Goal: Task Accomplishment & Management: Complete application form

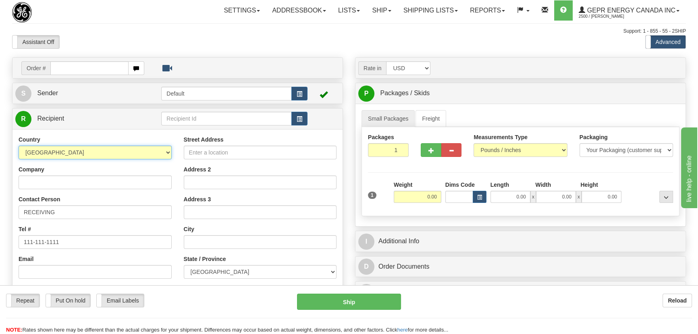
click at [111, 157] on select "AFGHANISTAN ALAND ISLANDS ALBANIA ALGERIA AMERICAN SAMOA ANDORRA ANGOLA ANGUILL…" at bounding box center [95, 152] width 153 height 14
select select "DE"
click at [19, 145] on select "AFGHANISTAN ALAND ISLANDS ALBANIA ALGERIA AMERICAN SAMOA ANDORRA ANGOLA ANGUILL…" at bounding box center [95, 152] width 153 height 14
click at [76, 183] on input "Company" at bounding box center [95, 182] width 153 height 14
paste input "ICC Intelligent Platforms, GmbH"
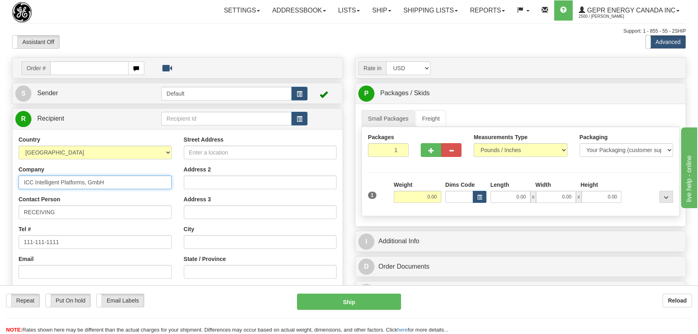
type input "ICC Intelligent Platforms, GmbH"
drag, startPoint x: 250, startPoint y: 153, endPoint x: 263, endPoint y: 147, distance: 14.8
click at [250, 153] on input "Street Address" at bounding box center [260, 152] width 153 height 14
paste input "Memminger Strasse"
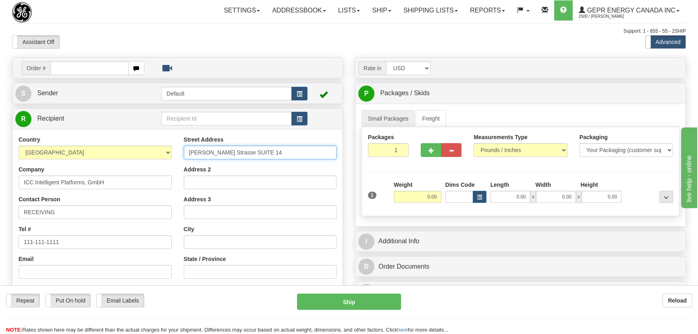
type input "Memminger Strasse SUITE 14"
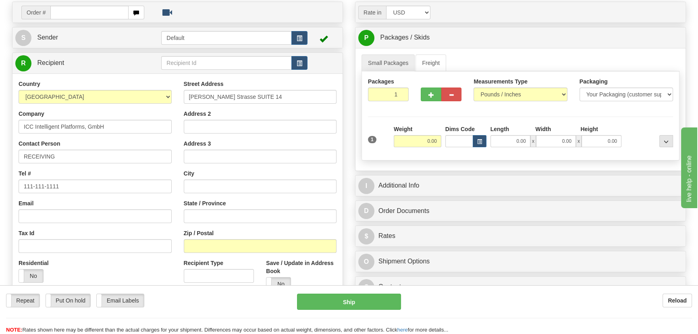
scroll to position [73, 0]
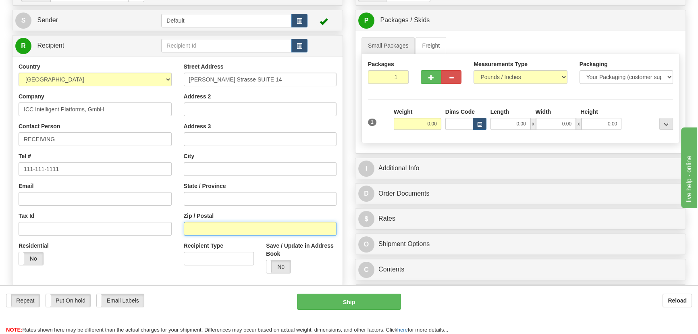
click at [233, 225] on input "Zip / Postal" at bounding box center [260, 229] width 153 height 14
paste input "86159"
type input "86159"
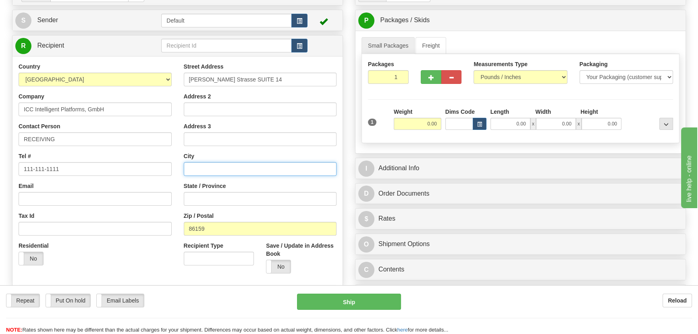
click at [227, 169] on input "text" at bounding box center [260, 169] width 153 height 14
paste input "Augsburg"
type input "Augsburg"
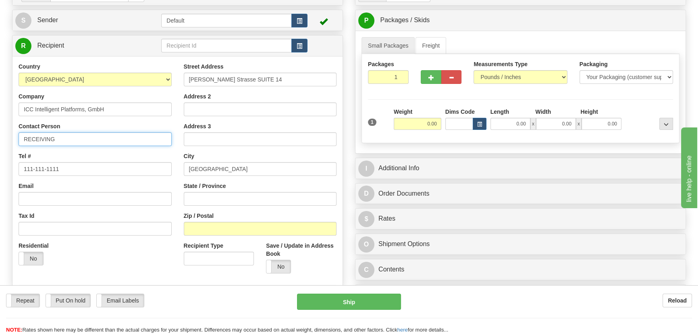
click at [82, 141] on input "RECEIVING" at bounding box center [95, 139] width 153 height 14
paste input "Lukas Pucan"
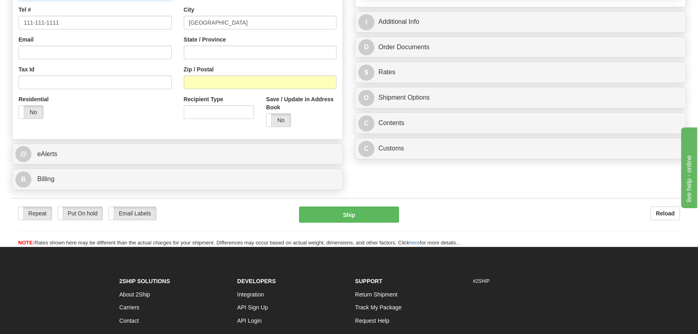
scroll to position [220, 0]
type input "RECEIVING/Lukas Pucan"
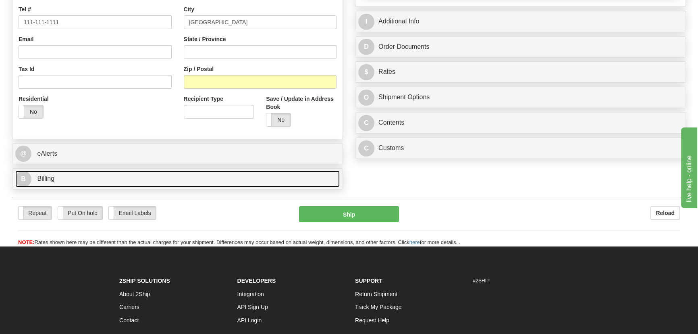
click at [146, 179] on link "B Billing" at bounding box center [177, 178] width 324 height 17
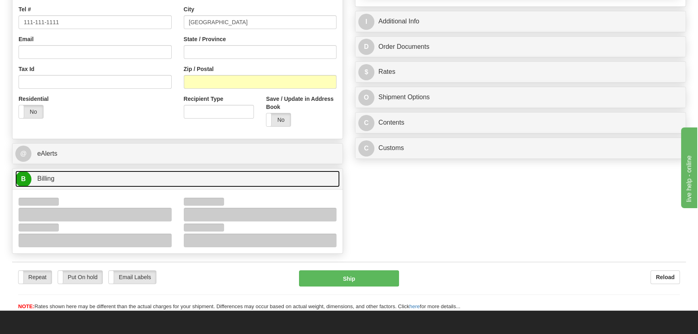
scroll to position [330, 0]
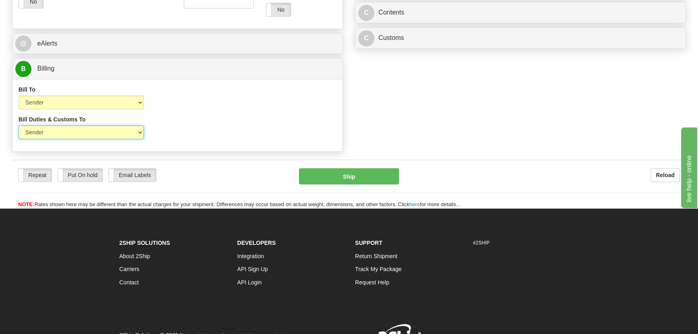
click at [86, 137] on select "Sender Recipient Third Party" at bounding box center [81, 132] width 125 height 14
select select "2"
click at [19, 125] on select "Sender Recipient Third Party" at bounding box center [81, 132] width 125 height 14
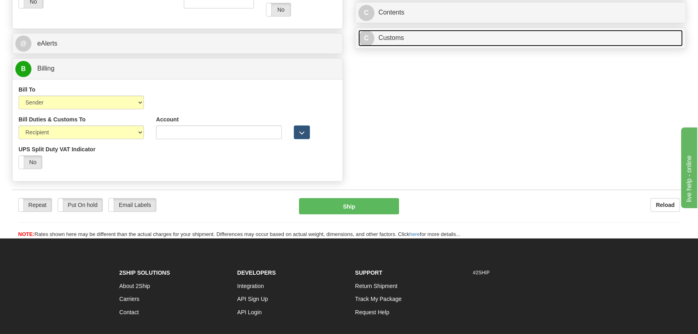
click at [493, 32] on link "C Customs" at bounding box center [520, 38] width 324 height 17
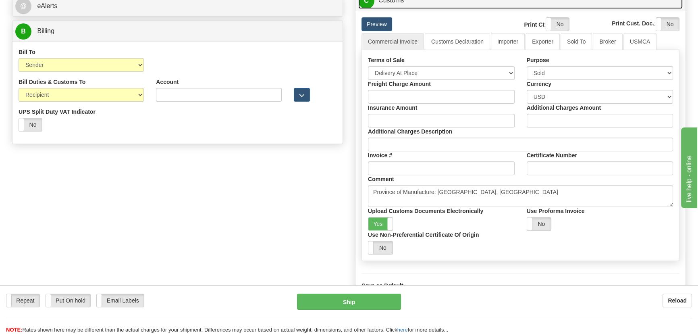
scroll to position [401, 0]
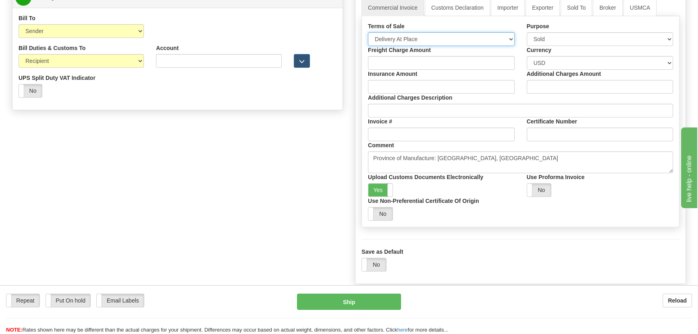
click at [429, 40] on select "Free Carrier Free On Board Ex Works Delivered Duty Unpaid Delivered Duty Paid C…" at bounding box center [441, 39] width 147 height 14
select select "7"
click at [368, 32] on select "Free Carrier Free On Board Ex Works Delivered Duty Unpaid Delivered Duty Paid C…" at bounding box center [441, 39] width 147 height 14
click at [508, 6] on link "Importer" at bounding box center [508, 7] width 34 height 17
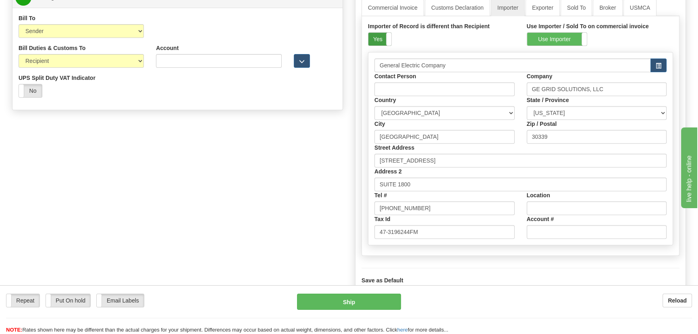
click at [380, 35] on label "Yes" at bounding box center [379, 39] width 23 height 13
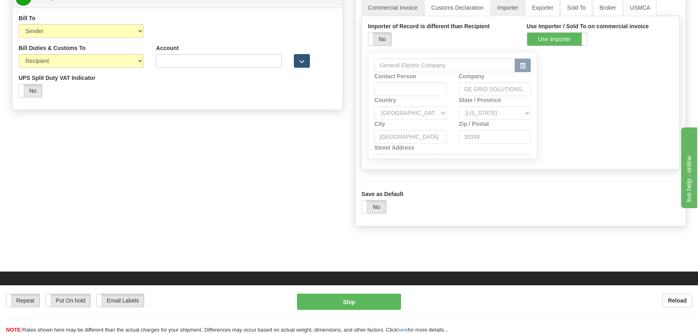
scroll to position [399, 0]
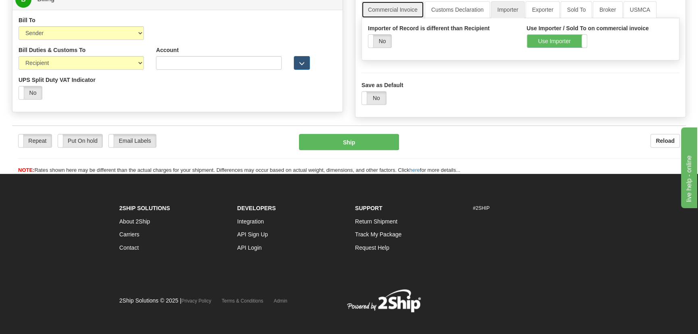
click at [401, 9] on link "Commercial Invoice" at bounding box center [392, 9] width 62 height 17
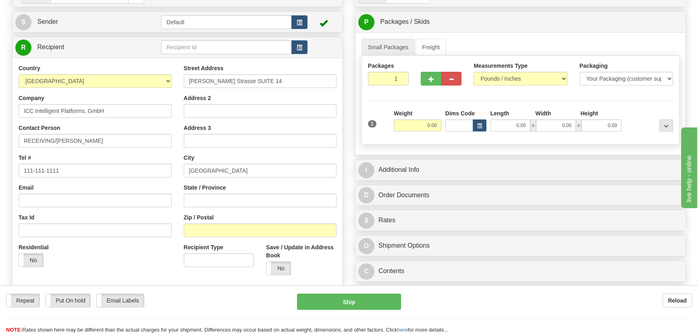
scroll to position [69, 0]
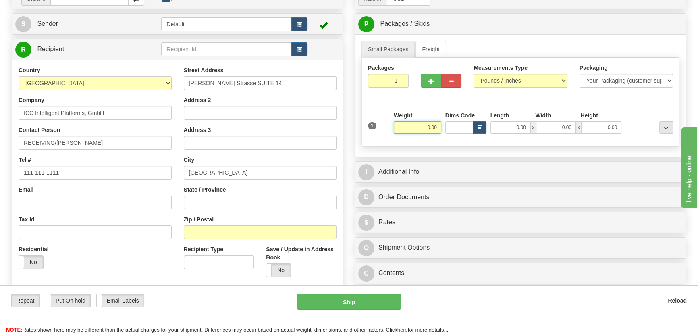
drag, startPoint x: 411, startPoint y: 126, endPoint x: 460, endPoint y: 132, distance: 50.3
click at [459, 134] on div "1 Weight 0.00 Dims Code 0.00" at bounding box center [520, 125] width 309 height 29
type input "93.00"
click at [640, 106] on div "Packages 1 1 Measurements Type" at bounding box center [520, 102] width 318 height 89
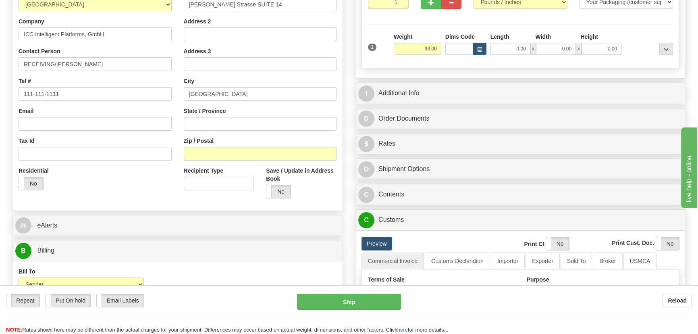
scroll to position [179, 0]
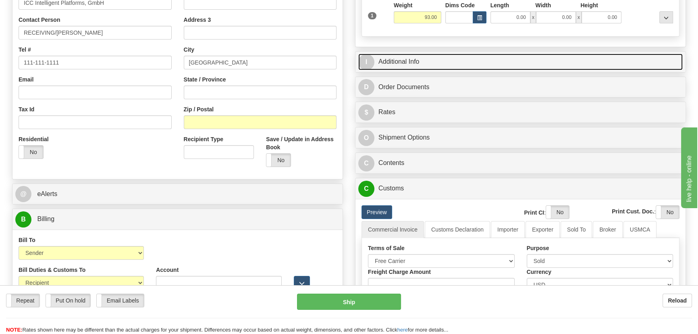
click at [581, 61] on link "I Additional Info" at bounding box center [520, 62] width 324 height 17
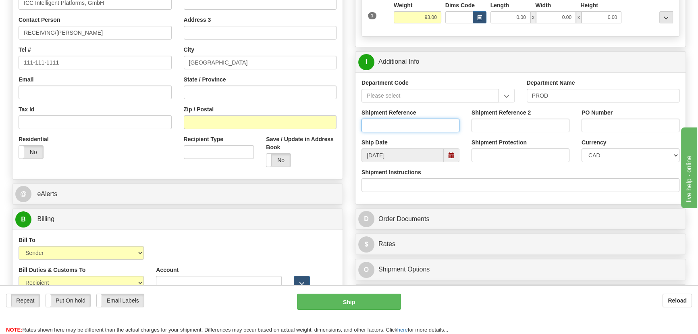
click at [423, 125] on input "Shipment Reference" at bounding box center [410, 125] width 98 height 14
click at [618, 156] on select "CAD USD EUR ZAR [PERSON_NAME] ARN AUD AUS AWG BBD BFR BGN BHD BMD BND BRC BRL C…" at bounding box center [630, 155] width 98 height 14
select select "1"
click at [581, 148] on select "CAD USD EUR ZAR [PERSON_NAME] ARN AUD AUS AWG BBD BFR BGN BHD BMD BND BRC BRL C…" at bounding box center [630, 155] width 98 height 14
click at [409, 124] on input "Shipment Reference" at bounding box center [410, 125] width 98 height 14
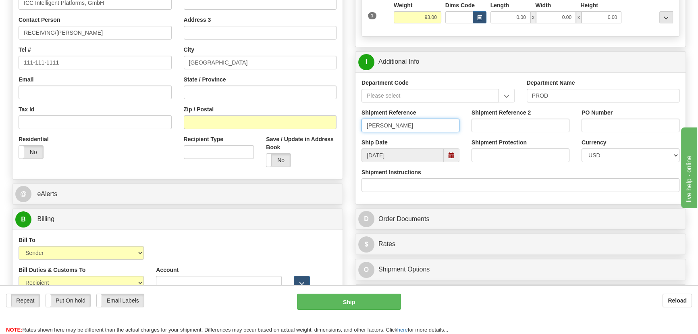
type input "CATHERINE PEREZ"
click at [601, 128] on input "PO Number" at bounding box center [630, 125] width 98 height 14
paste input "Shipping Memo for E995-0148"
type input "Shipping Memo for E995-0148"
click at [535, 131] on input "Shipment Reference 2" at bounding box center [520, 125] width 98 height 14
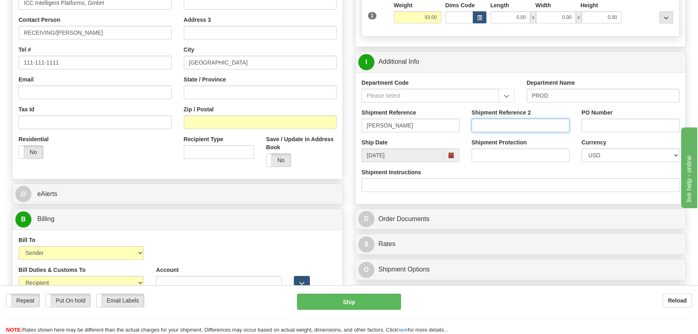
paste input "Shipping Memo for E995-0148"
type input "Shipping Memo for E995-0148"
click at [551, 165] on div "Shipment Protection" at bounding box center [520, 153] width 110 height 30
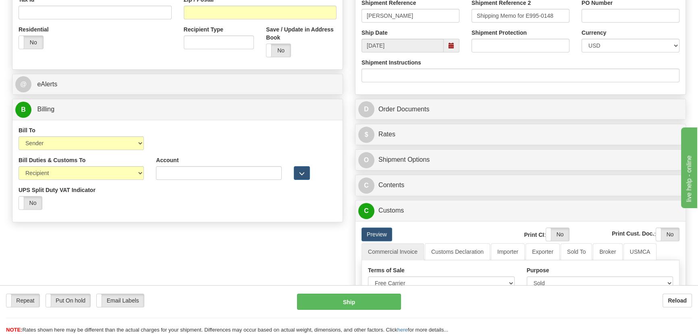
scroll to position [289, 0]
click at [544, 174] on div "C Contents Documents Commodities" at bounding box center [520, 184] width 330 height 21
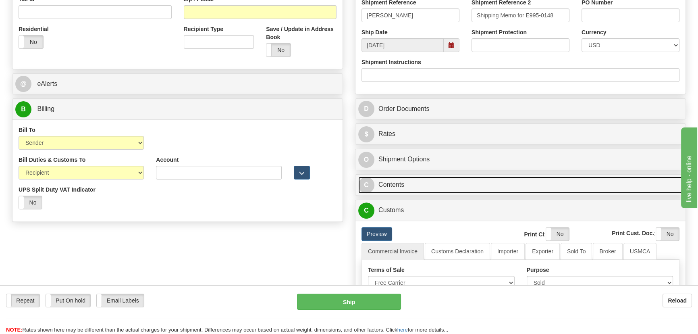
click at [543, 181] on link "C Contents" at bounding box center [520, 184] width 324 height 17
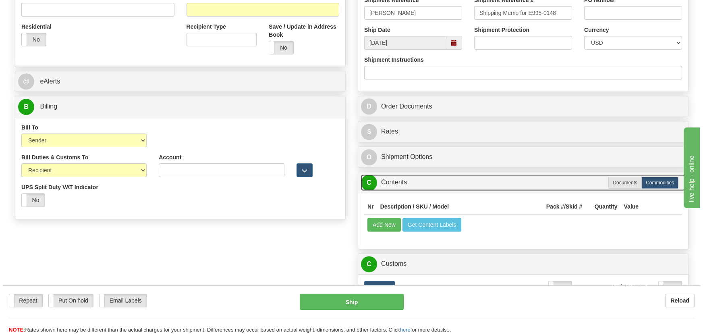
scroll to position [399, 0]
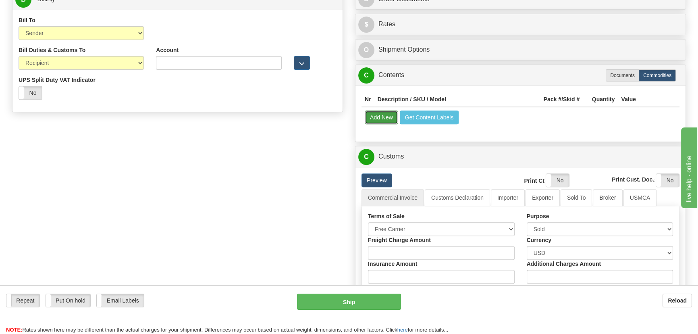
click at [377, 118] on button "Add New" at bounding box center [381, 117] width 33 height 14
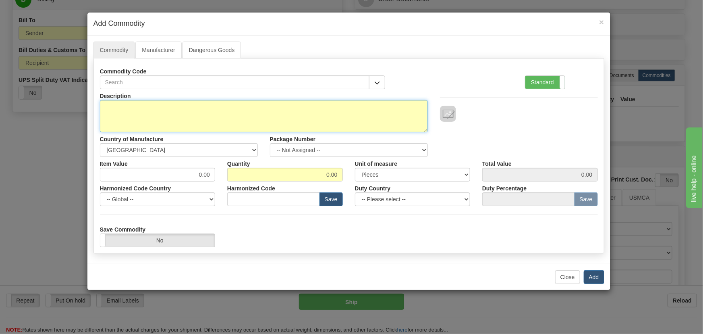
click at [315, 109] on textarea "Description" at bounding box center [264, 116] width 328 height 32
paste textarea "E995-0148 = Empty Packaging Material"
type textarea "E995-0148 = Empty Packaging Material"
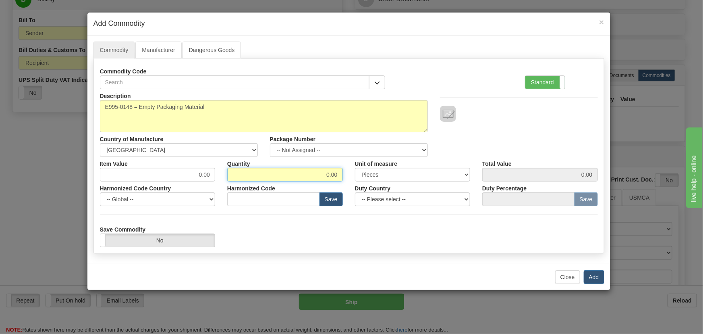
drag, startPoint x: 322, startPoint y: 169, endPoint x: 367, endPoint y: 174, distance: 45.8
click at [363, 178] on div "Item Value 0.00 Quantity 0.00 Unit of measure 3 Thousand Square Inches Adjustme…" at bounding box center [349, 169] width 510 height 25
type input "11.38"
drag, startPoint x: 197, startPoint y: 174, endPoint x: 249, endPoint y: 177, distance: 52.5
click at [245, 177] on div "Item Value 0.00 Quantity 11.38 Unit of measure 3 Thousand Square Inches Adjustm…" at bounding box center [349, 169] width 510 height 25
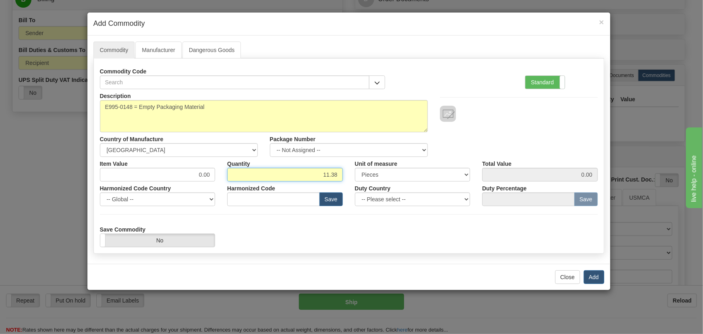
drag, startPoint x: 338, startPoint y: 178, endPoint x: 349, endPoint y: 181, distance: 11.2
click at [355, 181] on div "Description E995-0148 = Empty Packaging Material Country of Manufacture -- Unkn…" at bounding box center [349, 168] width 498 height 158
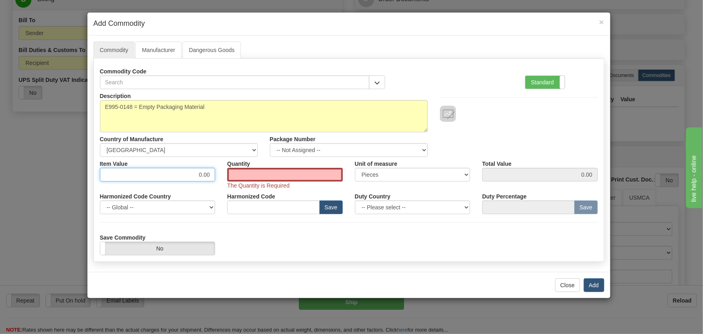
drag, startPoint x: 199, startPoint y: 176, endPoint x: 215, endPoint y: 183, distance: 17.8
click at [215, 183] on div "Item Value 0.00 Quantity The Quantity is Required Unit of measure 3 Thousand Sq…" at bounding box center [349, 173] width 510 height 33
paste input "11.38"
type input "11.38"
click at [249, 174] on input "Quantity" at bounding box center [285, 175] width 116 height 14
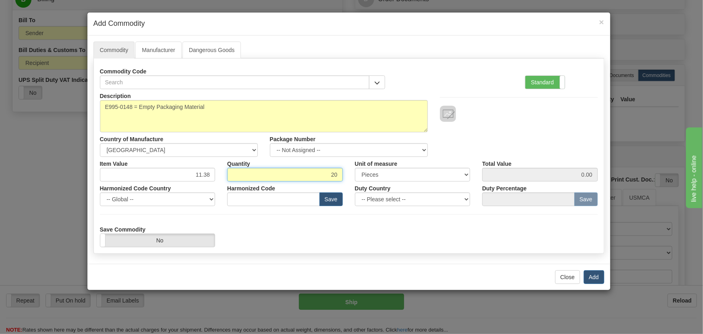
type input "20"
type input "227.60"
click at [536, 83] on label "Standard" at bounding box center [544, 82] width 39 height 13
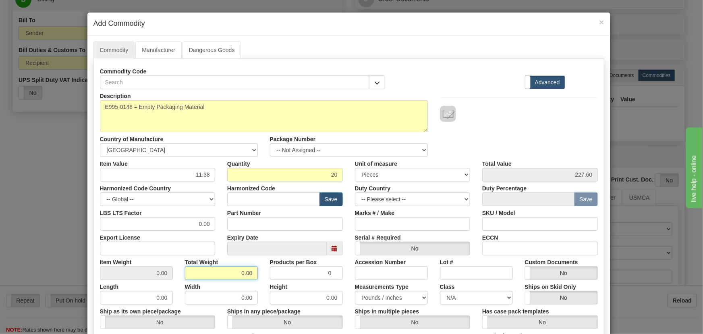
drag, startPoint x: 238, startPoint y: 271, endPoint x: 273, endPoint y: 269, distance: 35.1
click at [268, 274] on div "Item Weight 0.00 Total Weight 0.00 Products per Box 0 Accession Number Lot # Cu…" at bounding box center [349, 267] width 510 height 25
type input "20"
type input "1.0000"
click at [483, 108] on div at bounding box center [519, 114] width 158 height 16
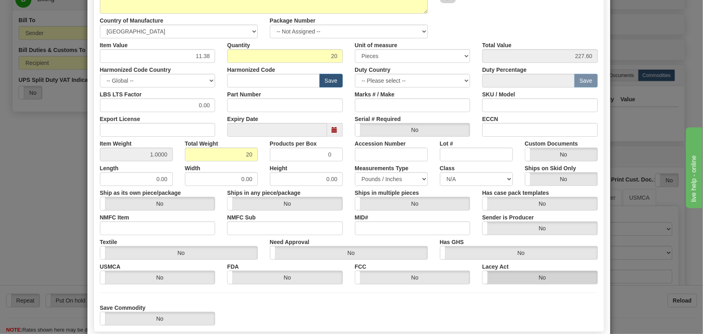
scroll to position [146, 0]
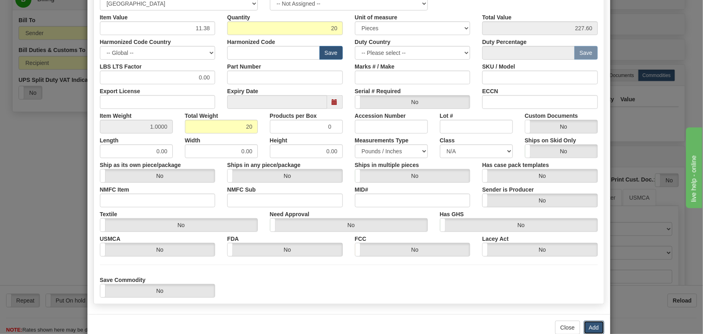
click at [592, 322] on button "Add" at bounding box center [594, 327] width 21 height 14
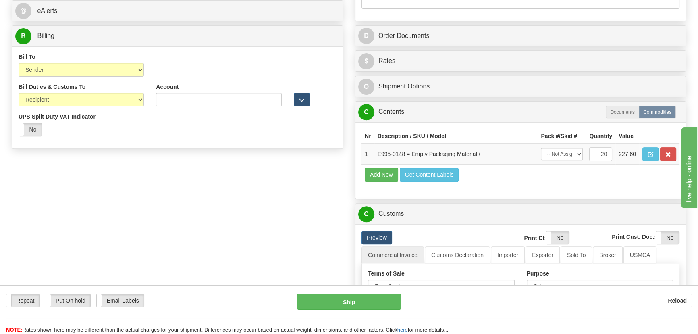
scroll to position [289, 0]
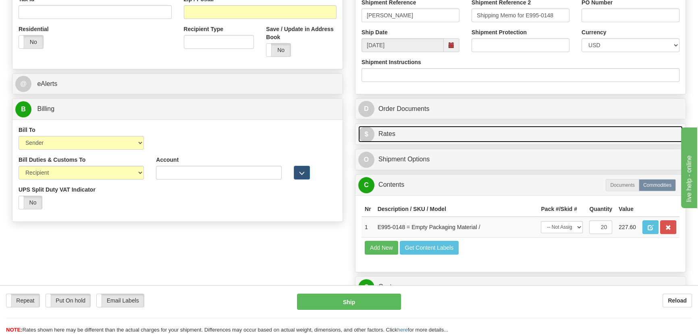
click at [587, 134] on link "$ Rates" at bounding box center [520, 134] width 324 height 17
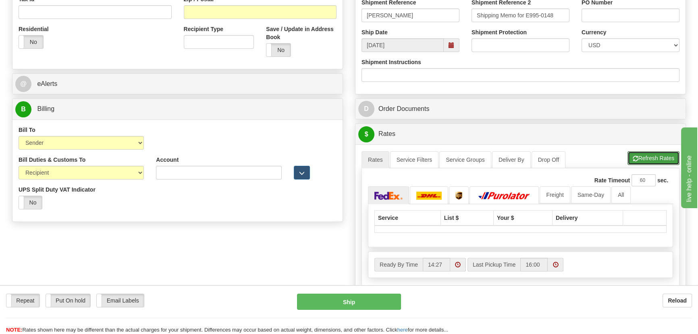
drag, startPoint x: 664, startPoint y: 158, endPoint x: 655, endPoint y: 160, distance: 9.1
click at [664, 158] on button "Refresh Rates" at bounding box center [653, 158] width 52 height 14
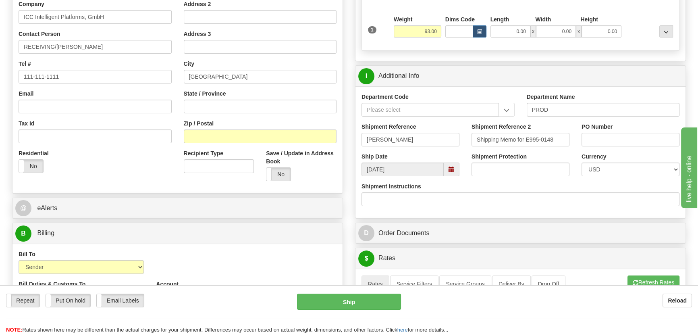
scroll to position [106, 0]
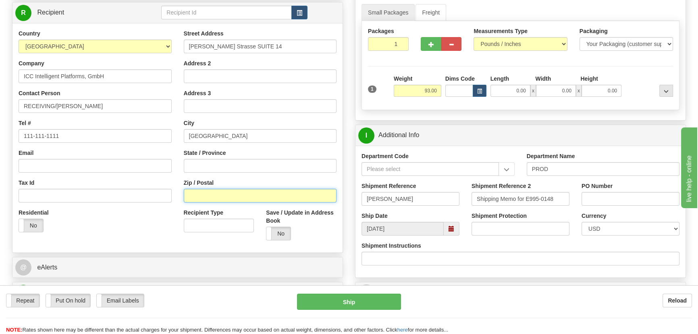
click at [239, 192] on input "Zip / Postal" at bounding box center [260, 196] width 153 height 14
paste input "86159"
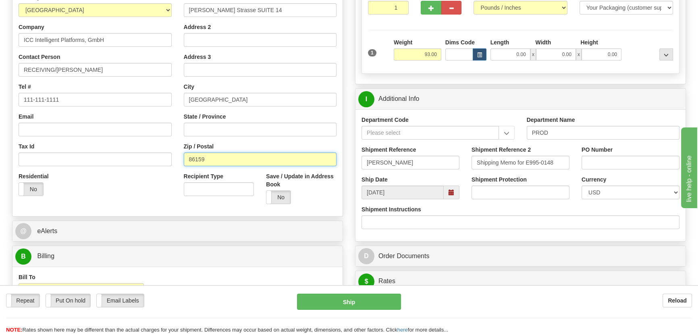
scroll to position [216, 0]
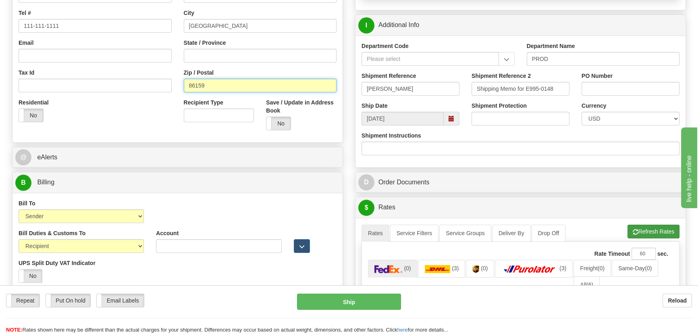
type input "86159"
click at [653, 231] on button "Refresh Rates" at bounding box center [653, 231] width 52 height 14
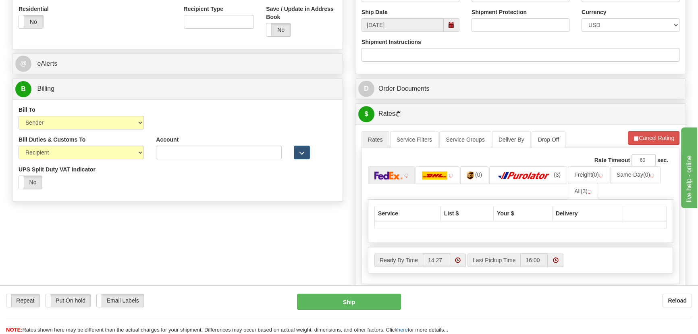
scroll to position [363, 0]
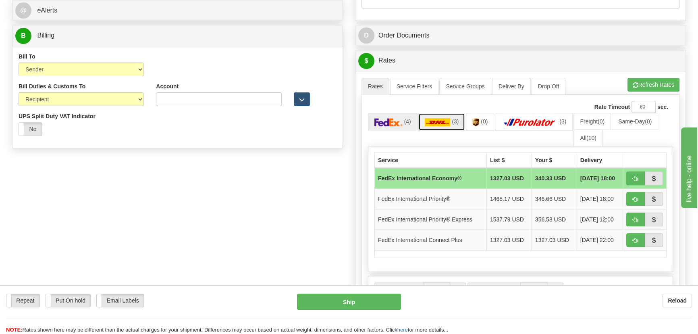
click at [456, 120] on span "(3)" at bounding box center [455, 121] width 7 height 6
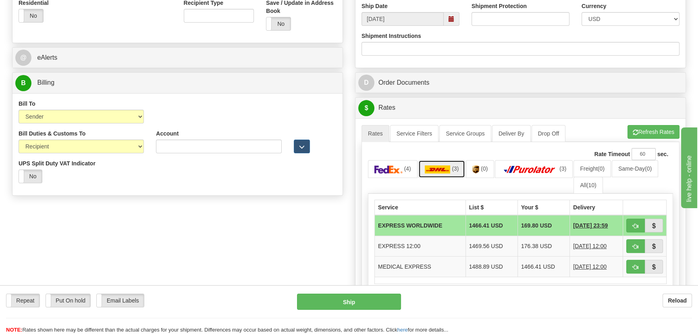
scroll to position [326, 0]
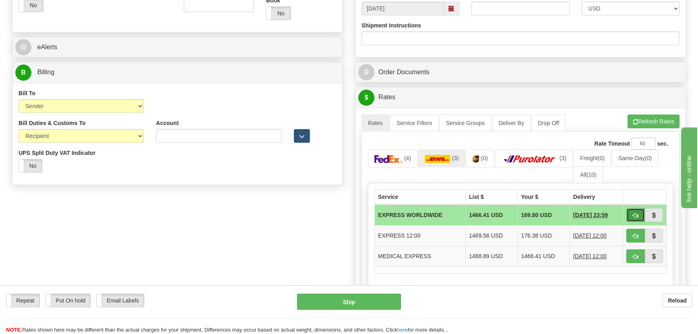
click at [635, 214] on span "button" at bounding box center [636, 215] width 6 height 5
type input "P"
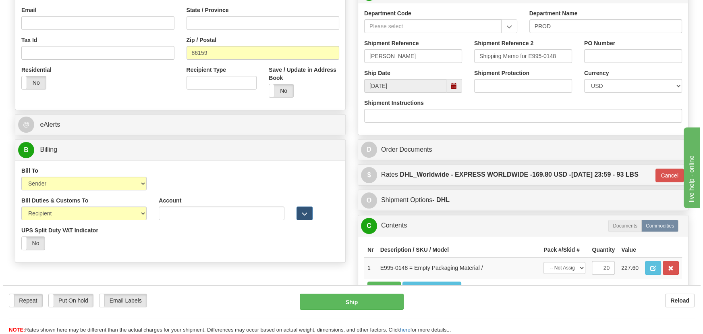
scroll to position [253, 0]
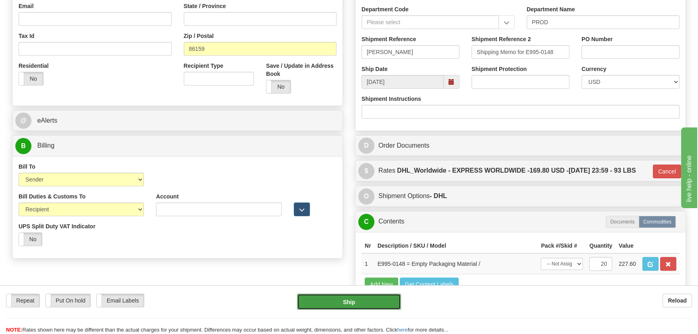
click at [357, 298] on button "Ship" at bounding box center [349, 301] width 104 height 16
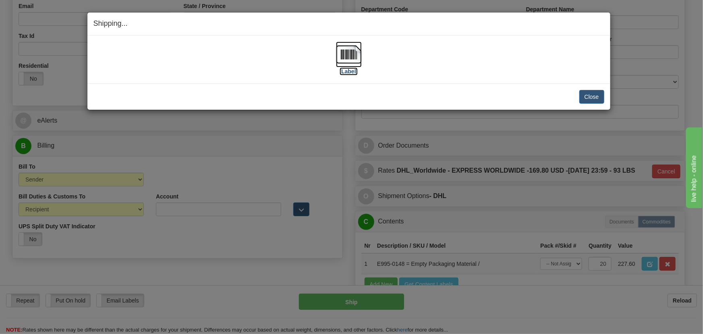
click at [350, 53] on img at bounding box center [349, 54] width 26 height 26
click at [587, 99] on button "Close" at bounding box center [591, 97] width 25 height 14
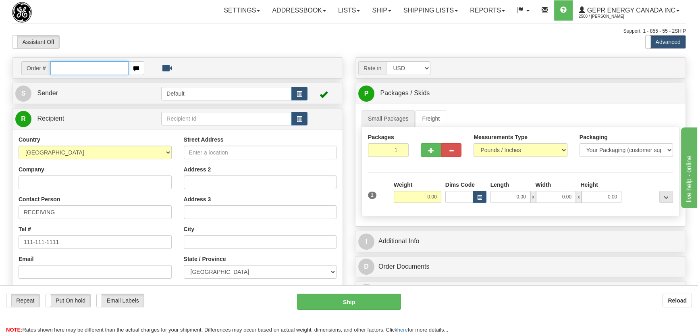
paste input "0086688315"
click at [63, 70] on input "0086688315" at bounding box center [89, 68] width 78 height 14
type input "86688315"
click at [249, 48] on body "Training Course Close Toggle navigation Settings Shipping Preferences New Recip…" at bounding box center [351, 167] width 703 height 334
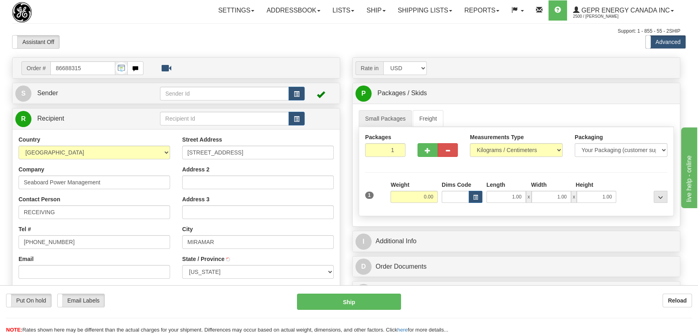
type input "HOLLYWOOD"
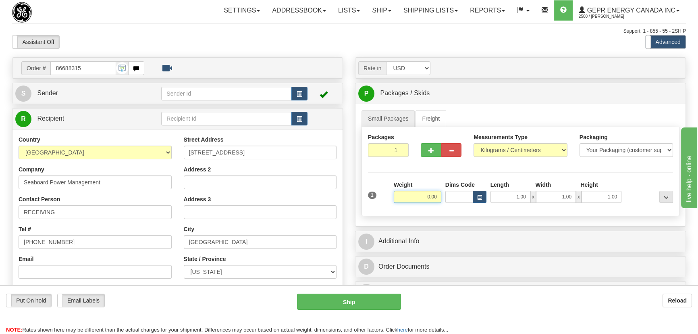
drag, startPoint x: 419, startPoint y: 196, endPoint x: 498, endPoint y: 204, distance: 79.4
click at [498, 204] on div "1 Weight 0.00 Dims Code 1.00" at bounding box center [520, 194] width 309 height 29
type input "30.00"
click at [522, 145] on select "Pounds / Inches Kilograms / Centimeters" at bounding box center [519, 150] width 93 height 14
select select "0"
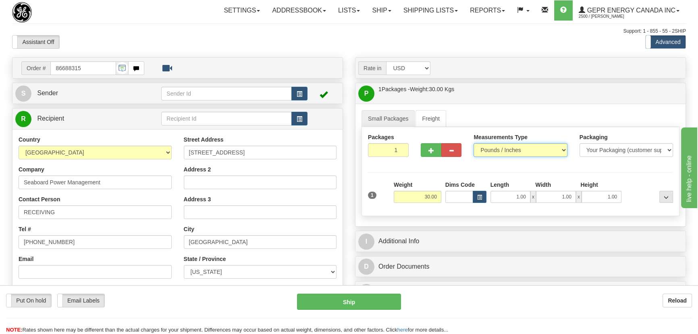
click at [473, 143] on select "Pounds / Inches Kilograms / Centimeters" at bounding box center [519, 150] width 93 height 14
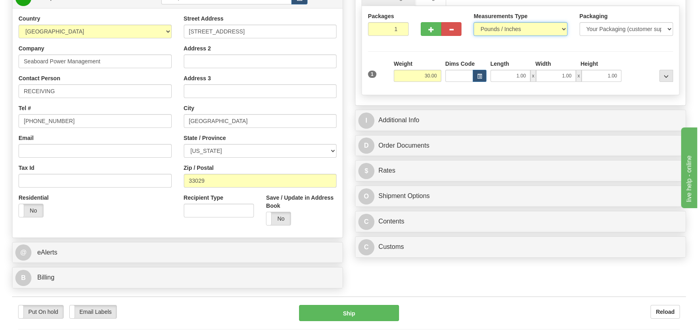
scroll to position [146, 0]
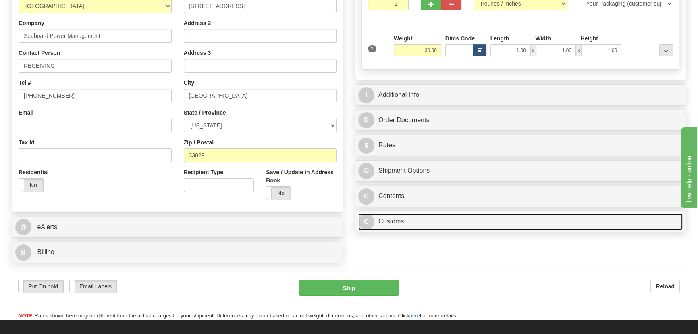
click at [463, 221] on link "C Customs" at bounding box center [520, 221] width 324 height 17
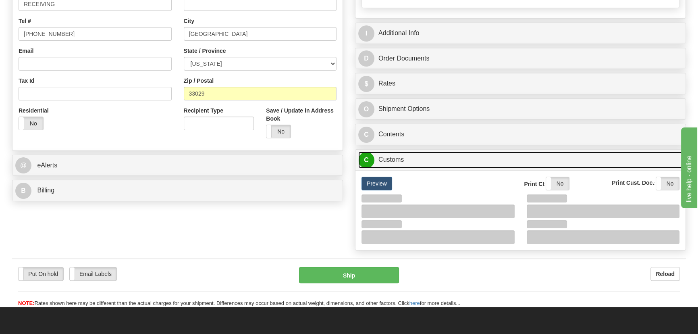
scroll to position [293, 0]
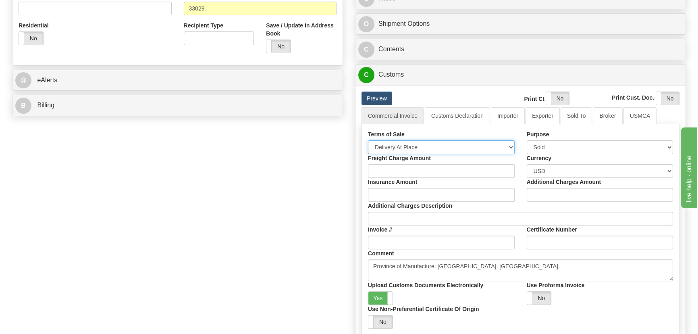
click at [424, 145] on select "Free Carrier Free On Board Ex Works Delivered Duty Unpaid Delivered Duty Paid C…" at bounding box center [441, 147] width 147 height 14
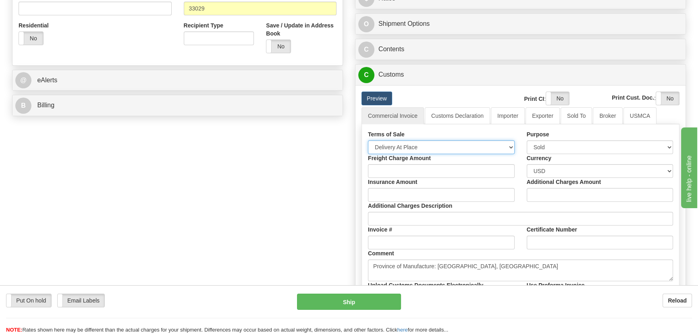
select select "7"
click at [368, 140] on select "Free Carrier Free On Board Ex Works Delivered Duty Unpaid Delivered Duty Paid C…" at bounding box center [441, 147] width 147 height 14
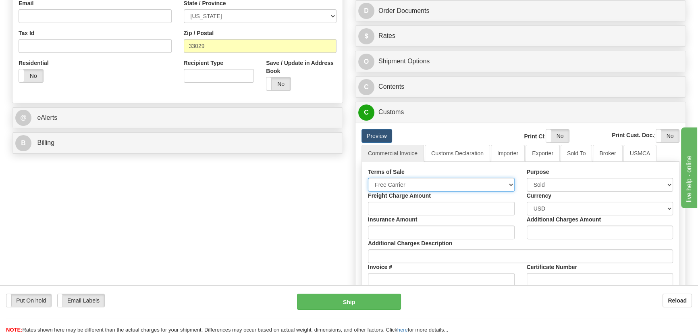
scroll to position [146, 0]
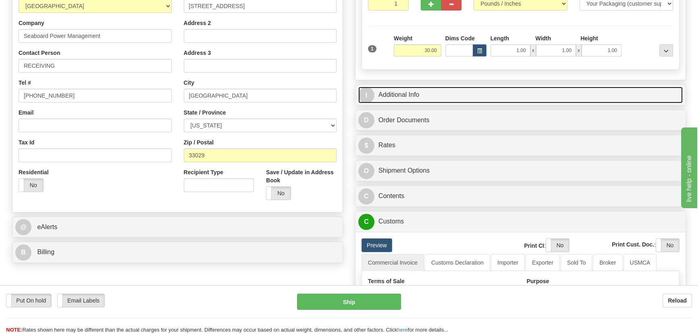
click at [515, 90] on link "I Additional Info" at bounding box center [520, 95] width 324 height 17
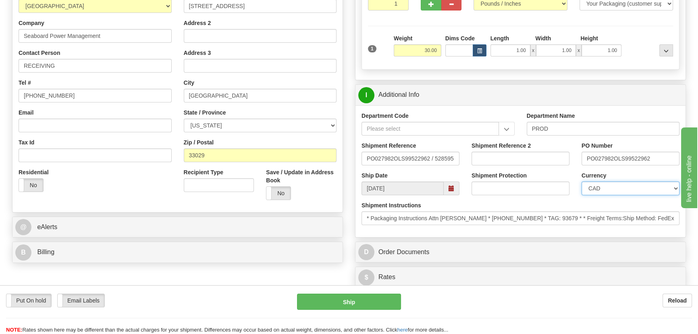
click at [600, 187] on select "CAD USD EUR ZAR [PERSON_NAME] ARN AUD AUS AWG BBD BFR BGN BHD BMD BND BRC BRL C…" at bounding box center [630, 188] width 98 height 14
select select "1"
click at [581, 181] on select "CAD USD EUR ZAR [PERSON_NAME] ARN AUD AUS AWG BBD BFR BGN BHD BMD BND BRC BRL C…" at bounding box center [630, 188] width 98 height 14
click at [507, 160] on input "Shipment Reference 2" at bounding box center [520, 158] width 98 height 14
drag, startPoint x: 500, startPoint y: 157, endPoint x: 442, endPoint y: 164, distance: 58.8
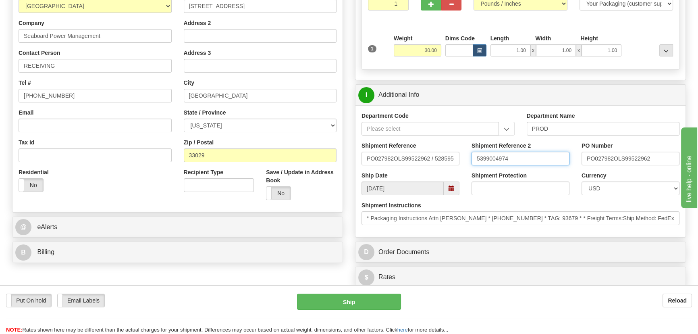
click at [440, 154] on div "Shipment Reference PO027982OLS99522962 / 528595 Shipment Reference 2 5399004974…" at bounding box center [520, 156] width 330 height 30
type input "5399004974"
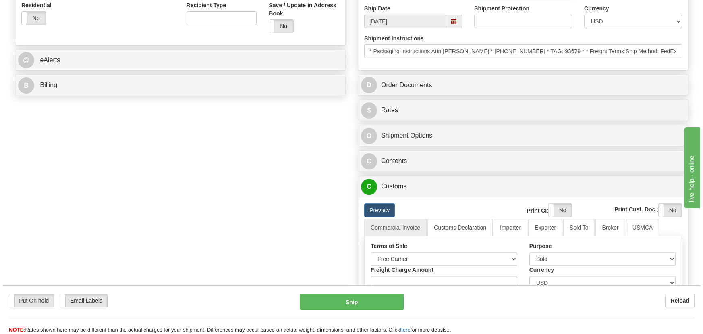
scroll to position [330, 0]
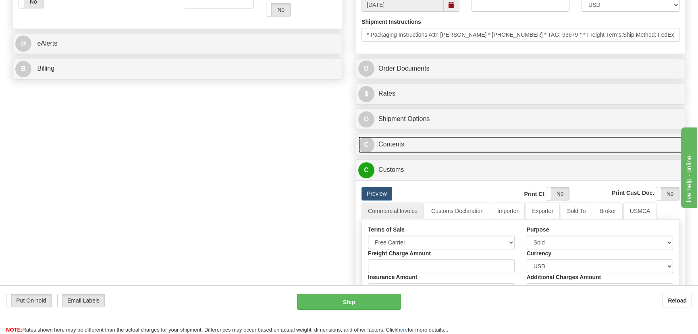
click at [483, 147] on link "C Contents" at bounding box center [520, 144] width 324 height 17
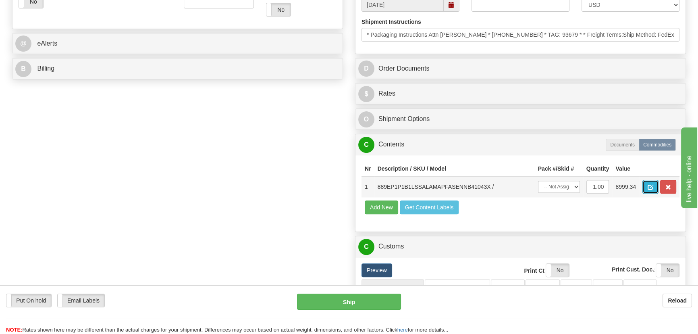
click at [649, 186] on span "button" at bounding box center [650, 187] width 6 height 5
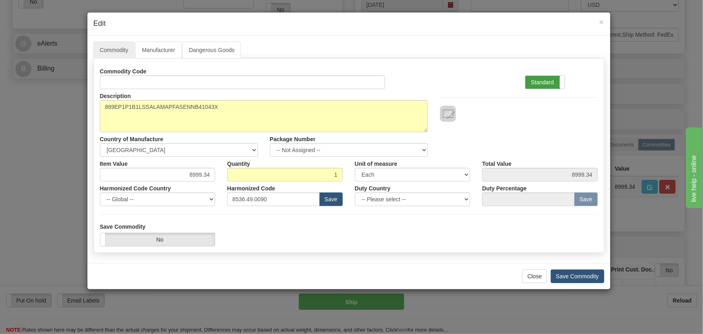
click at [554, 80] on label "Standard" at bounding box center [544, 82] width 39 height 13
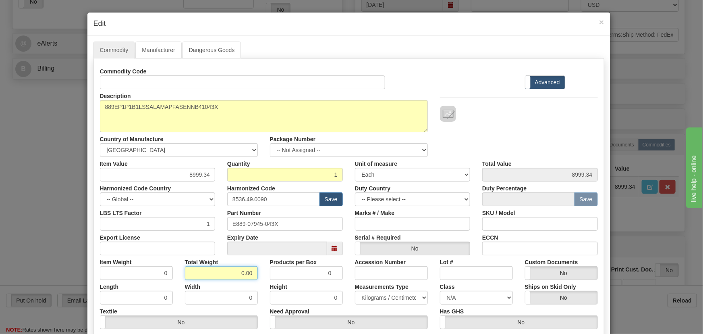
drag, startPoint x: 251, startPoint y: 278, endPoint x: 259, endPoint y: 280, distance: 7.4
click at [259, 280] on div "Commodity Code Standard Advanced Description 889EP1P1B1LSSALAMAPFASENNB41043X C…" at bounding box center [349, 208] width 498 height 289
type input "1"
type input "1.0000"
click at [258, 278] on div "Total Weight 1" at bounding box center [221, 267] width 85 height 25
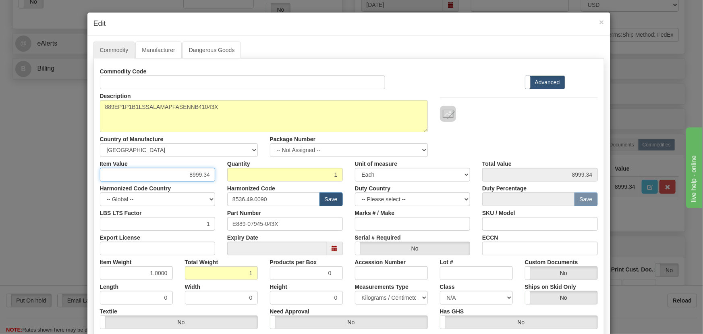
drag, startPoint x: 184, startPoint y: 173, endPoint x: 224, endPoint y: 184, distance: 41.7
click at [223, 184] on div "Commodity Code Standard Advanced Description 889EP1P1B1LSSALAMAPFASENNB41043X C…" at bounding box center [349, 208] width 498 height 289
paste input "6.629,13"
type input "6629.13"
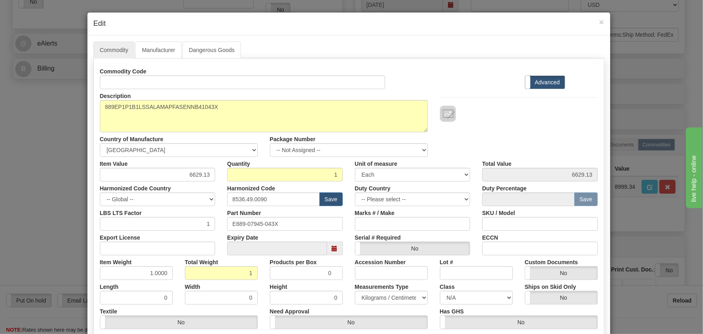
click at [510, 121] on div at bounding box center [519, 114] width 158 height 16
click at [492, 109] on div at bounding box center [519, 114] width 158 height 16
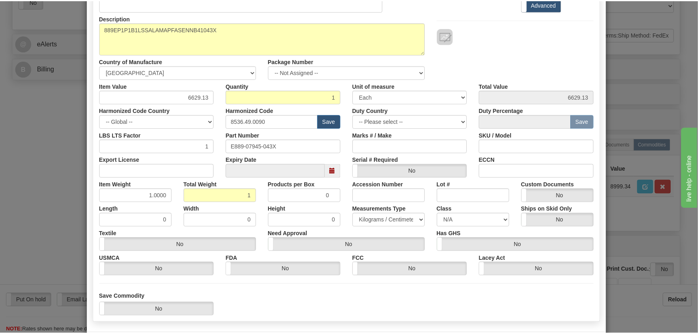
scroll to position [114, 0]
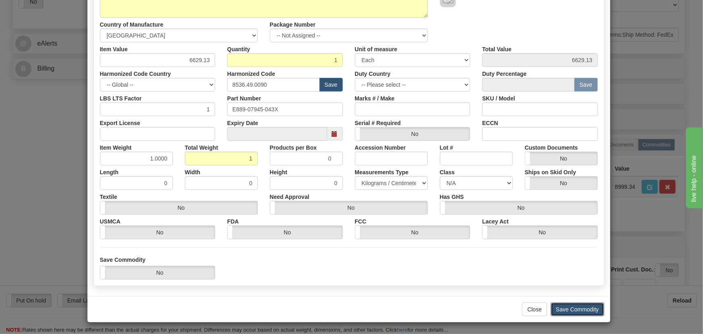
click at [580, 307] on button "Save Commodity" at bounding box center [578, 309] width 54 height 14
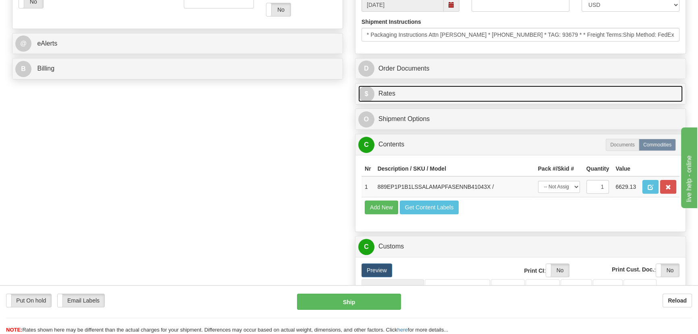
click at [537, 96] on link "$ Rates" at bounding box center [520, 93] width 324 height 17
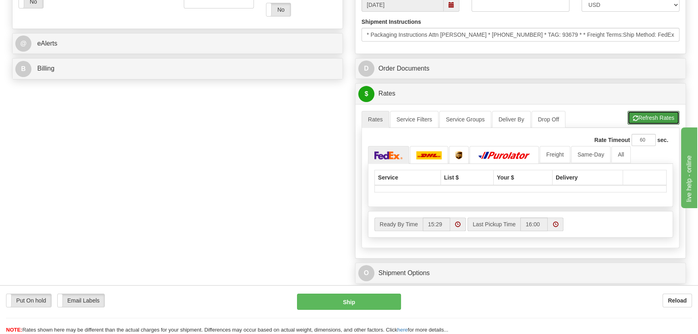
drag, startPoint x: 644, startPoint y: 116, endPoint x: 624, endPoint y: 117, distance: 19.3
click at [644, 116] on button "Refresh Rates" at bounding box center [653, 118] width 52 height 14
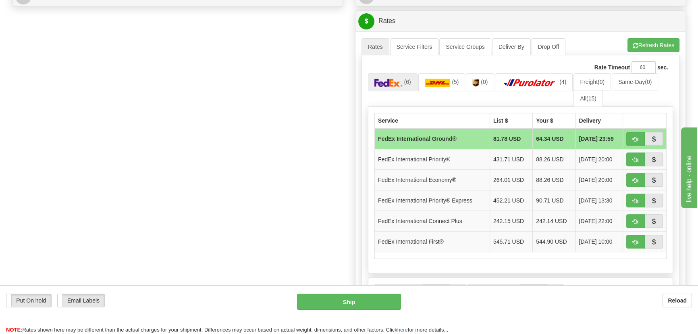
scroll to position [403, 0]
click at [636, 158] on span "button" at bounding box center [636, 158] width 6 height 5
type input "01"
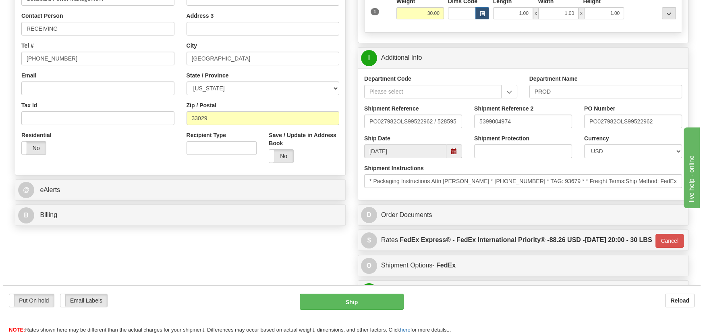
scroll to position [183, 0]
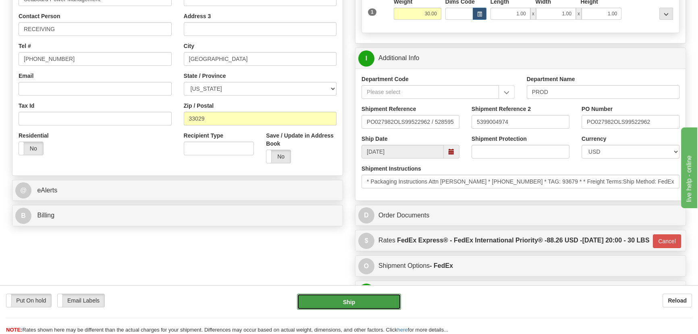
click at [376, 297] on button "Ship" at bounding box center [349, 301] width 104 height 16
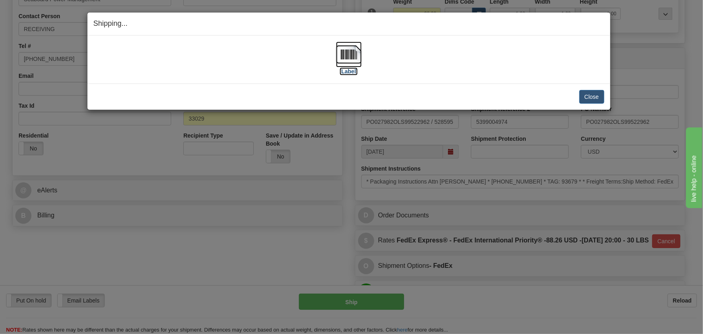
click at [347, 56] on img at bounding box center [349, 54] width 26 height 26
click at [591, 98] on button "Close" at bounding box center [591, 97] width 25 height 14
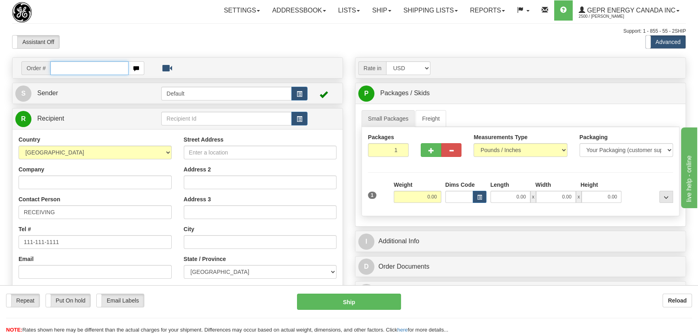
paste input "0086688329"
click at [61, 66] on input "0086688329" at bounding box center [89, 68] width 78 height 14
type input "86688329"
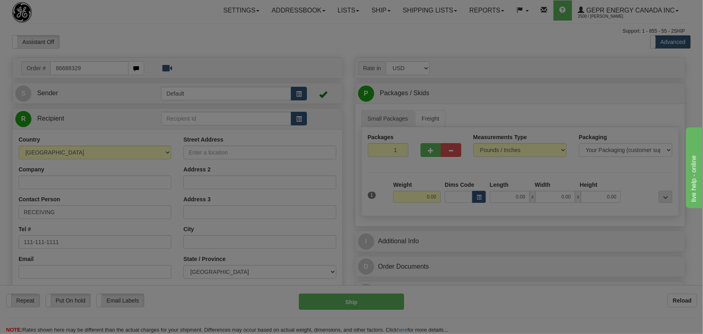
click at [206, 42] on body "Training Course Close Toggle navigation Settings Shipping Preferences New Recip…" at bounding box center [351, 167] width 703 height 334
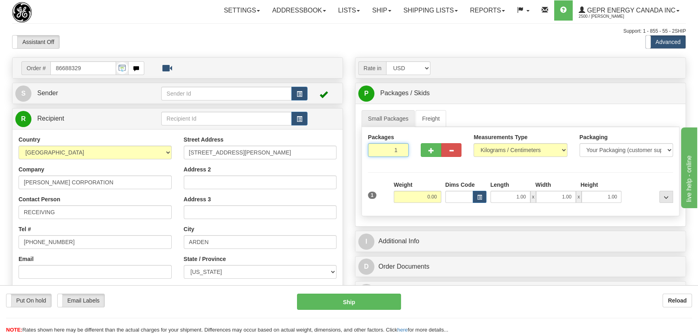
drag, startPoint x: 392, startPoint y: 153, endPoint x: 402, endPoint y: 157, distance: 10.5
click at [402, 157] on div "Packages 1 1" at bounding box center [388, 148] width 53 height 30
type input "8"
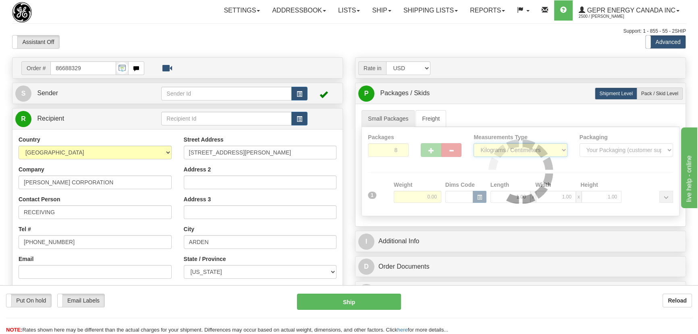
click at [493, 151] on div "Packages 8 1 Measurements Type" at bounding box center [520, 171] width 318 height 89
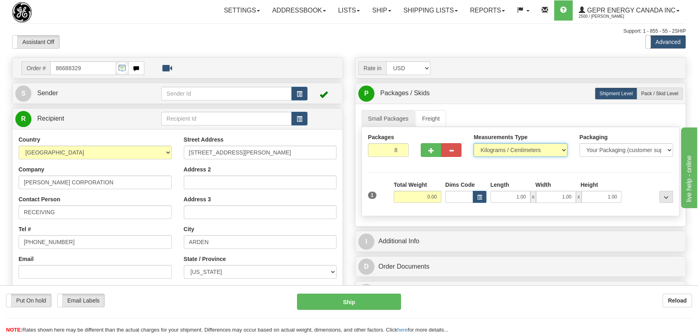
select select "0"
click at [473, 143] on select "Pounds / Inches Kilograms / Centimeters" at bounding box center [519, 150] width 93 height 14
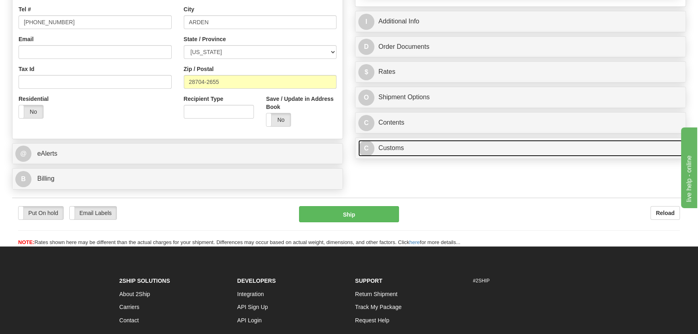
click at [460, 147] on link "C Customs" at bounding box center [520, 148] width 324 height 17
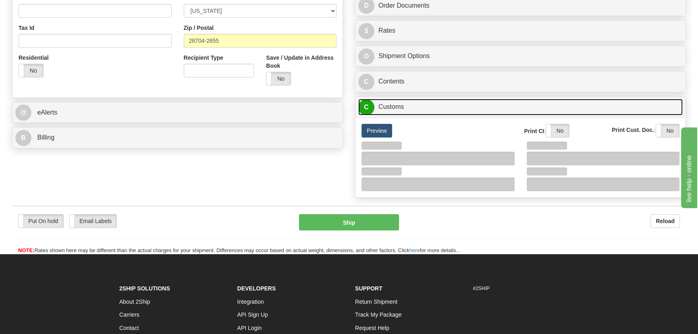
scroll to position [293, 0]
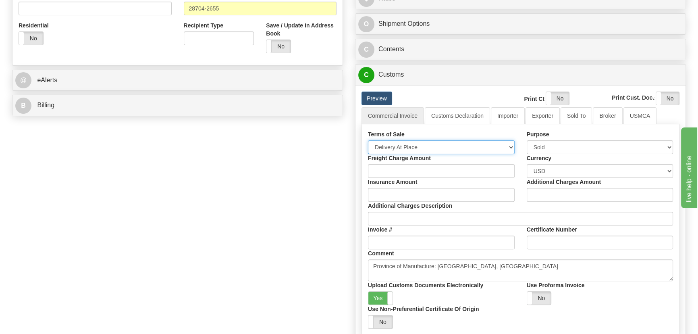
click at [429, 144] on select "Free Carrier Free On Board Ex Works Delivered Duty Unpaid Delivered Duty Paid C…" at bounding box center [441, 147] width 147 height 14
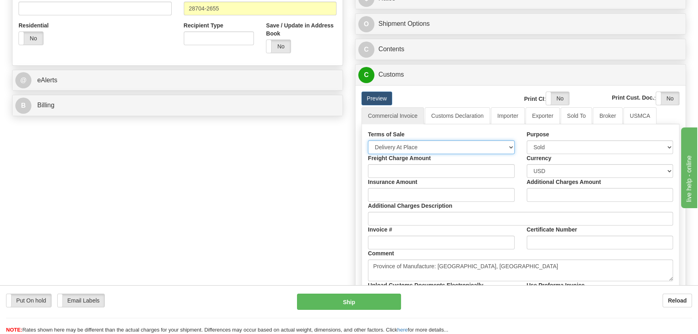
select select "7"
click at [368, 140] on select "Free Carrier Free On Board Ex Works Delivered Duty Unpaid Delivered Duty Paid C…" at bounding box center [441, 147] width 147 height 14
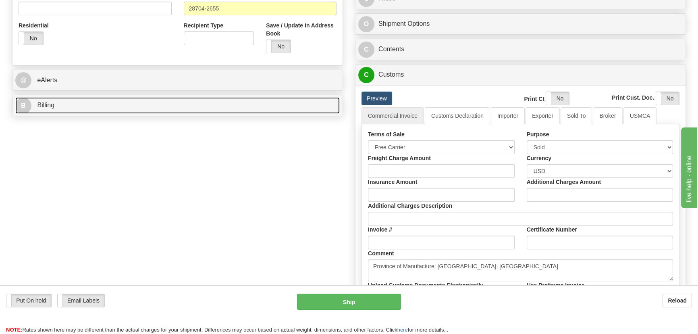
click at [117, 107] on link "B Billing" at bounding box center [177, 105] width 324 height 17
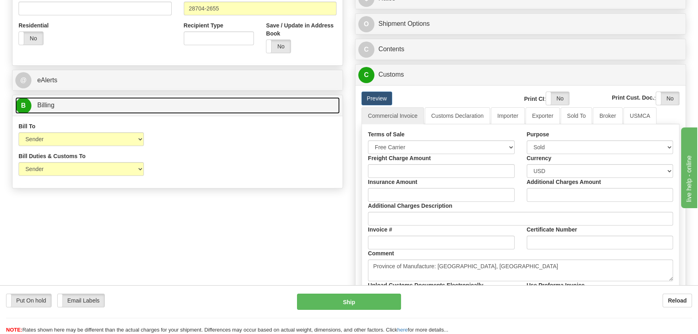
click at [120, 104] on link "B Billing" at bounding box center [177, 105] width 324 height 17
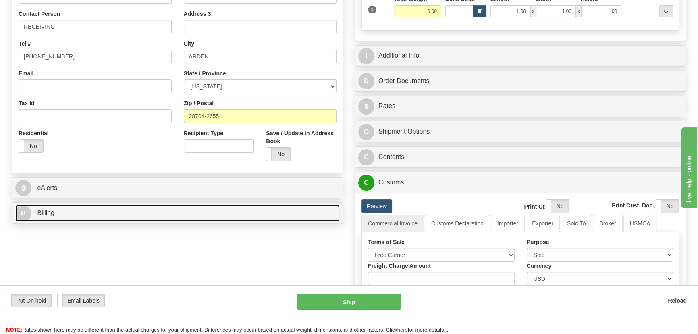
scroll to position [183, 0]
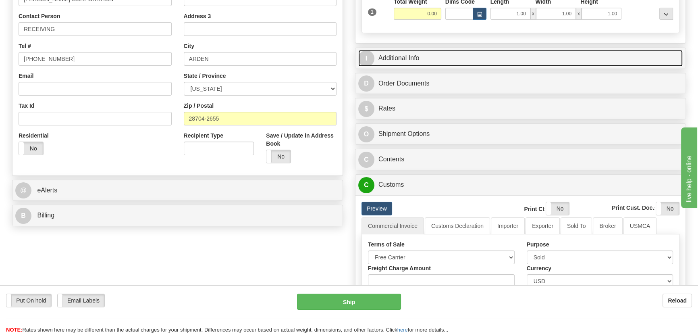
click at [556, 52] on link "I Additional Info" at bounding box center [520, 58] width 324 height 17
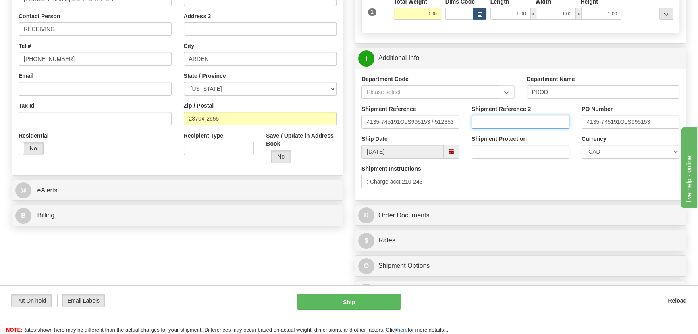
click at [548, 119] on input "Shipment Reference 2" at bounding box center [520, 122] width 98 height 14
click at [588, 148] on select "CAD USD EUR ZAR [PERSON_NAME] ARN AUD AUS AWG BBD BFR BGN BHD BMD BND BRC BRL C…" at bounding box center [630, 152] width 98 height 14
select select "1"
click at [581, 145] on select "CAD USD EUR ZAR [PERSON_NAME] ARN AUD AUS AWG BBD BFR BGN BHD BMD BND BRC BRL C…" at bounding box center [630, 152] width 98 height 14
click at [506, 120] on input "Shipment Reference 2" at bounding box center [520, 122] width 98 height 14
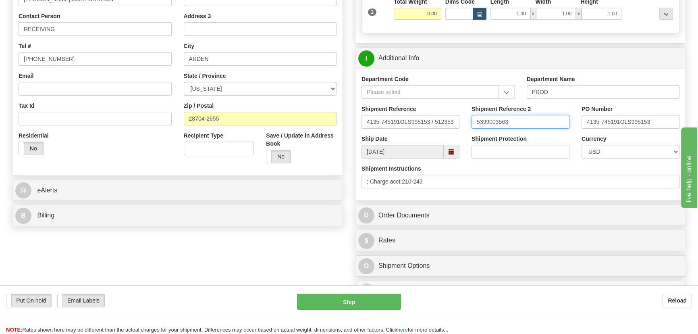
click at [510, 121] on input "5399003563" at bounding box center [520, 122] width 98 height 14
drag, startPoint x: 499, startPoint y: 119, endPoint x: 462, endPoint y: 120, distance: 36.7
click at [463, 120] on div "Shipment Reference 4135-745191OLS995153 / 512353 Shipment Reference 2 539900356…" at bounding box center [520, 120] width 330 height 30
type input "5399003563"
drag, startPoint x: 492, startPoint y: 185, endPoint x: 314, endPoint y: 185, distance: 178.1
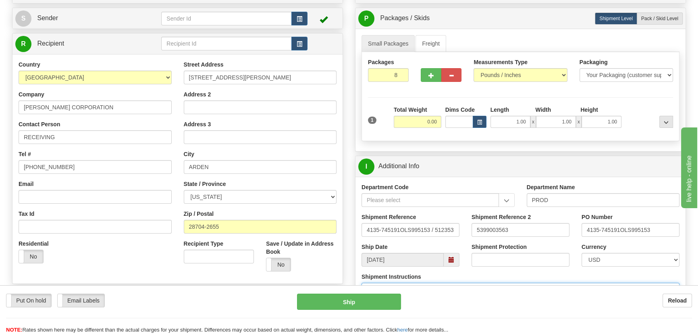
scroll to position [73, 0]
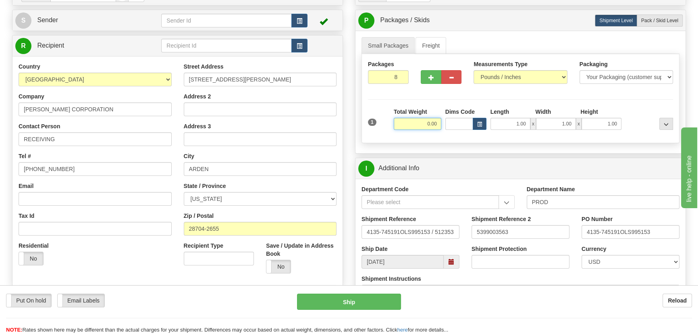
drag, startPoint x: 423, startPoint y: 126, endPoint x: 450, endPoint y: 130, distance: 27.4
click at [450, 131] on div "1 Total Weight 0.00 Dims Code x" at bounding box center [520, 122] width 309 height 29
type input "200.00"
click at [638, 105] on div "Packages 8 1 Measurements Type" at bounding box center [520, 98] width 318 height 89
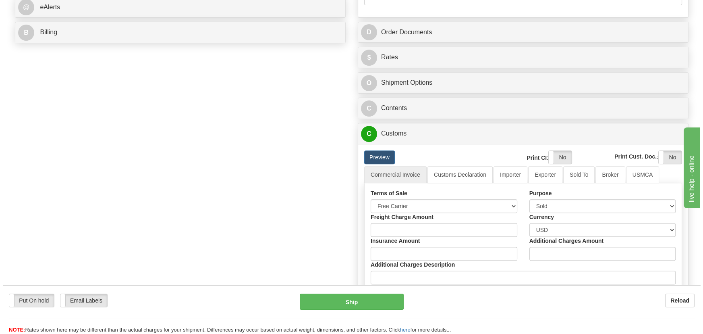
scroll to position [366, 0]
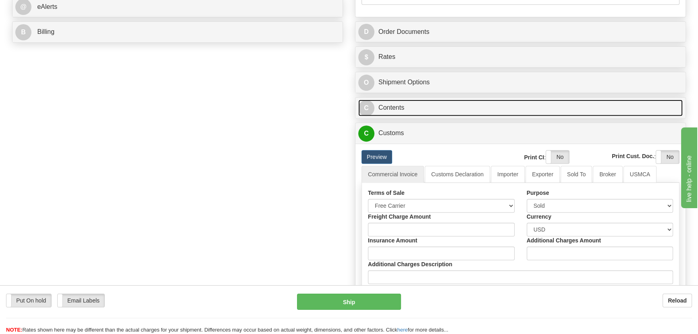
click at [548, 111] on link "C Contents" at bounding box center [520, 108] width 324 height 17
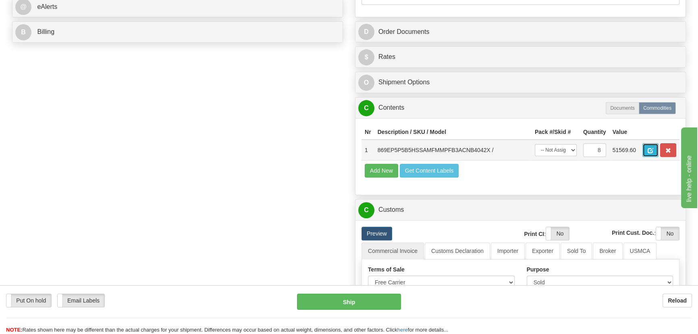
click at [649, 149] on span "button" at bounding box center [650, 150] width 6 height 5
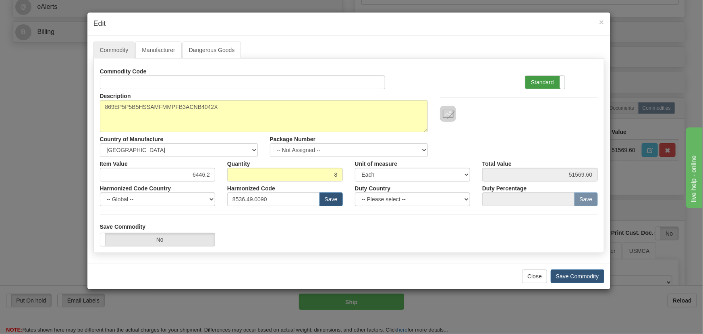
drag, startPoint x: 536, startPoint y: 87, endPoint x: 396, endPoint y: 151, distance: 153.8
click at [536, 87] on label "Standard" at bounding box center [544, 82] width 39 height 13
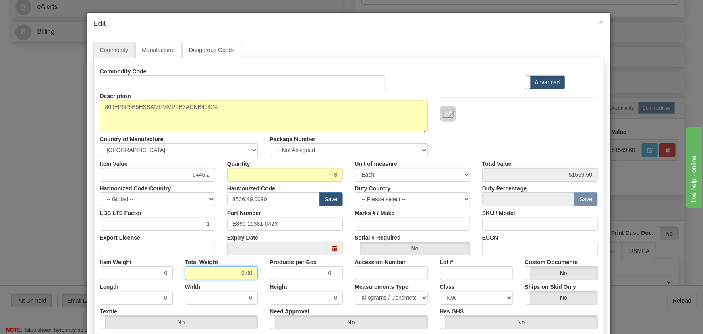
drag, startPoint x: 234, startPoint y: 272, endPoint x: 254, endPoint y: 282, distance: 22.7
click at [262, 284] on div "Commodity Code Standard Advanced Description 869EP5P5B5HSSAMFMMPFB3ACNB4042X Co…" at bounding box center [349, 208] width 498 height 289
type input "8"
type input "1.0000"
drag, startPoint x: 193, startPoint y: 176, endPoint x: 225, endPoint y: 185, distance: 33.1
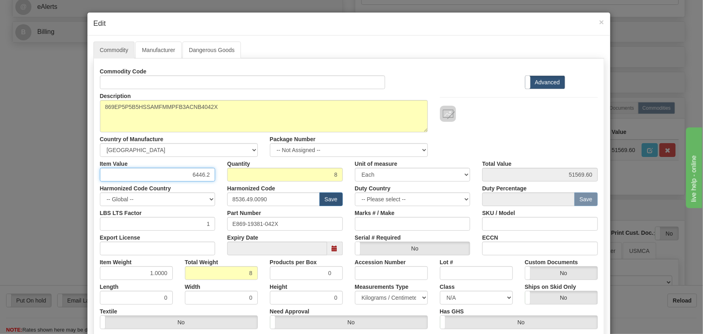
click at [225, 185] on div "Commodity Code Standard Advanced Description 869EP5P5B5HSSAMFMMPFB3ACNB4042X Co…" at bounding box center [349, 208] width 498 height 289
paste input "4.975,13"
type input "4975.13"
type input "39801.04"
click at [506, 108] on div at bounding box center [519, 114] width 158 height 16
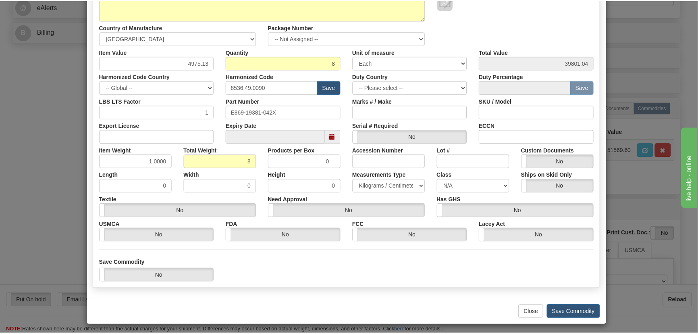
scroll to position [114, 0]
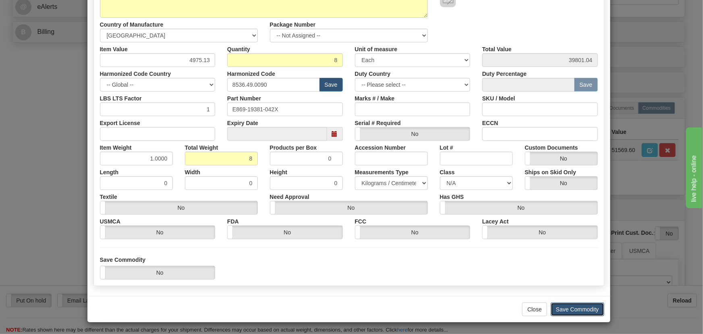
click at [580, 309] on button "Save Commodity" at bounding box center [578, 309] width 54 height 14
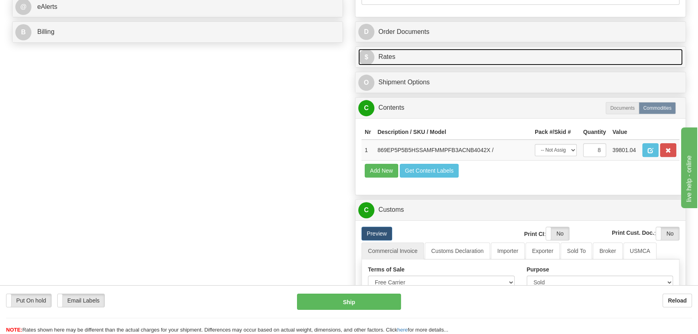
click at [555, 59] on link "$ Rates" at bounding box center [520, 57] width 324 height 17
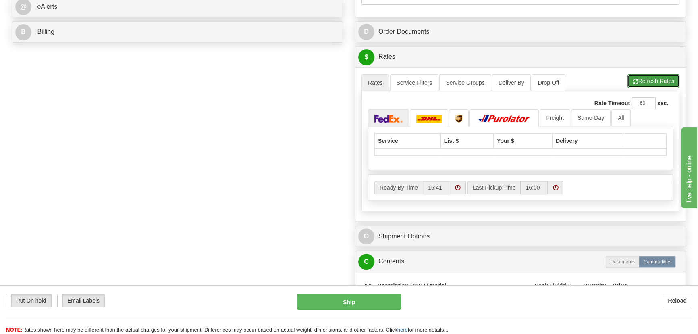
click at [654, 81] on button "Refresh Rates" at bounding box center [653, 81] width 52 height 14
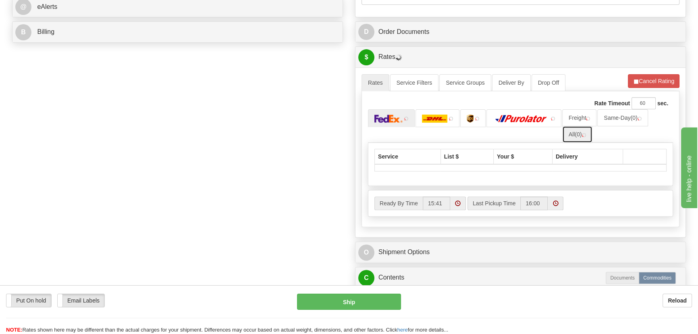
click at [579, 132] on span "(0)" at bounding box center [578, 134] width 7 height 6
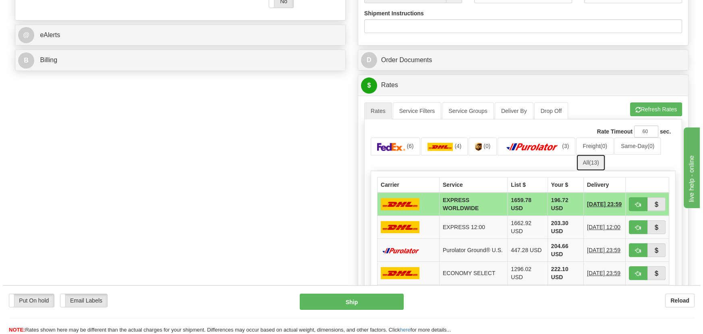
scroll to position [366, 0]
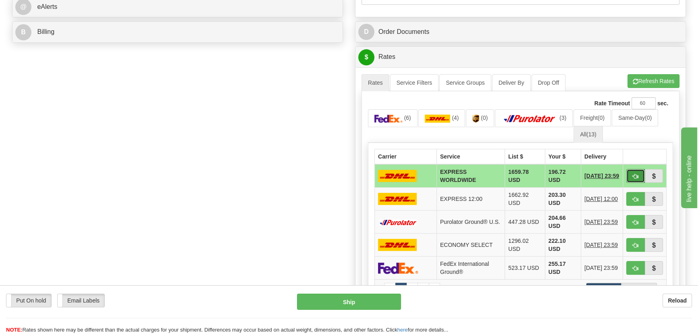
click at [636, 176] on span "button" at bounding box center [636, 176] width 6 height 5
type input "P"
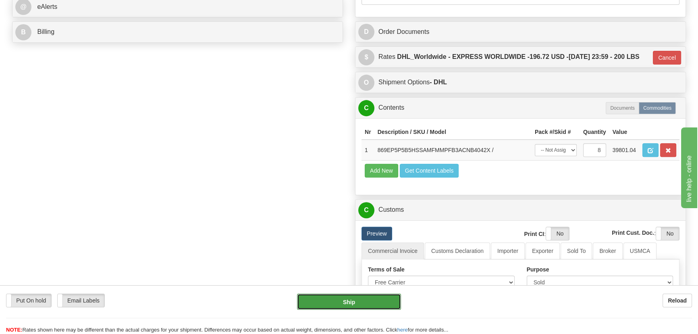
click at [353, 304] on button "Ship" at bounding box center [349, 301] width 104 height 16
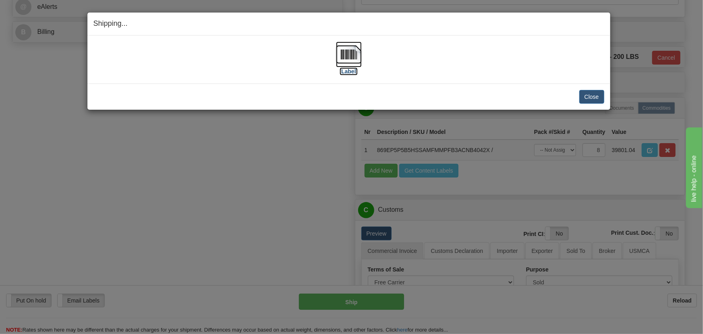
click at [351, 71] on label "[Label]" at bounding box center [349, 71] width 19 height 8
click at [593, 98] on button "Close" at bounding box center [591, 97] width 25 height 14
